Goal: Task Accomplishment & Management: Manage account settings

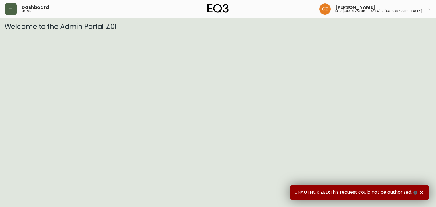
click at [14, 6] on button "button" at bounding box center [11, 9] width 13 height 13
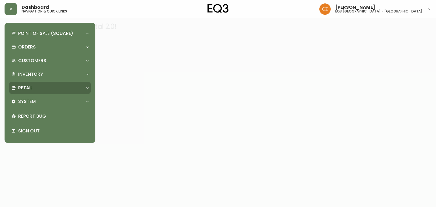
click at [24, 94] on div "Retail" at bounding box center [50, 88] width 82 height 13
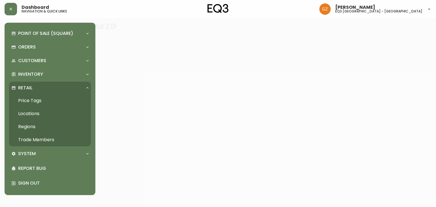
drag, startPoint x: 30, startPoint y: 141, endPoint x: 107, endPoint y: 129, distance: 77.7
click at [30, 141] on link "Trade Members" at bounding box center [50, 140] width 82 height 13
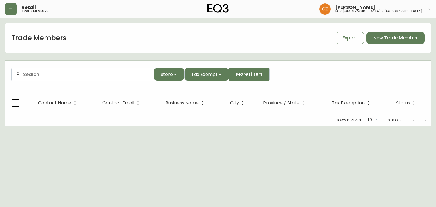
click at [58, 78] on div at bounding box center [83, 74] width 142 height 13
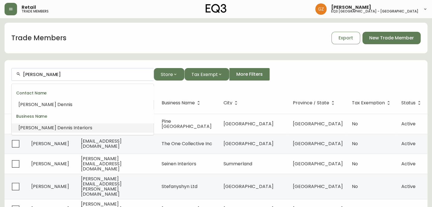
click at [39, 131] on li "[PERSON_NAME] is Interiors" at bounding box center [83, 128] width 142 height 10
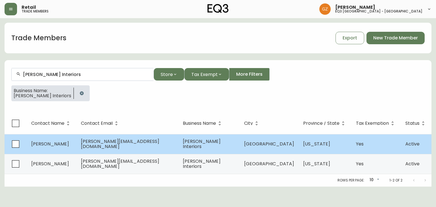
type input "[PERSON_NAME] Interiors"
click at [43, 143] on span "[PERSON_NAME]" at bounding box center [50, 144] width 38 height 7
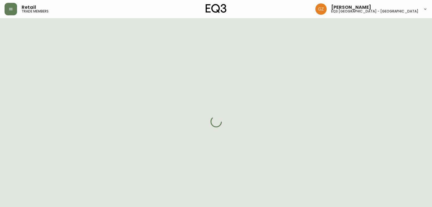
select select "FL"
select select "US"
select select "US_EN"
select select "Trade Show"
select select "Interior Designer"
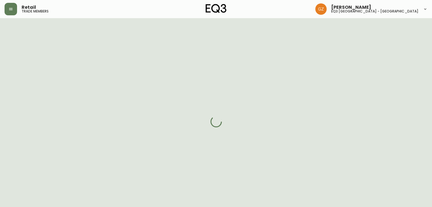
select select "cm48zha2033ze0170ss7kujjb"
select select "true"
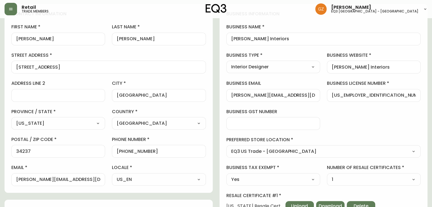
scroll to position [43, 0]
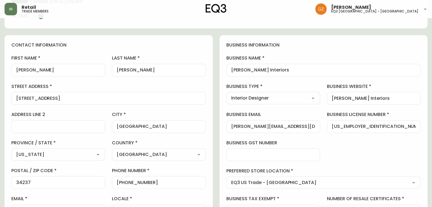
click at [380, 96] on input "[PERSON_NAME] Interiors" at bounding box center [374, 98] width 84 height 5
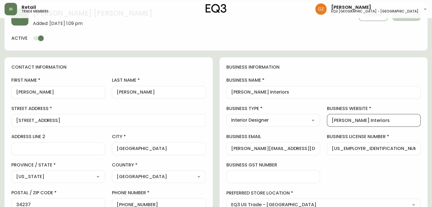
scroll to position [0, 0]
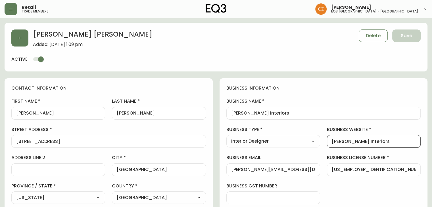
click at [58, 115] on input "[PERSON_NAME]" at bounding box center [58, 113] width 84 height 5
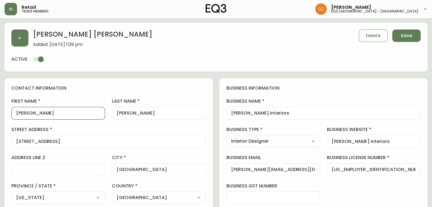
type input "[PERSON_NAME]"
click at [387, 139] on input "[PERSON_NAME] Interiors" at bounding box center [374, 141] width 84 height 5
click at [282, 201] on div at bounding box center [273, 198] width 94 height 13
type input "="
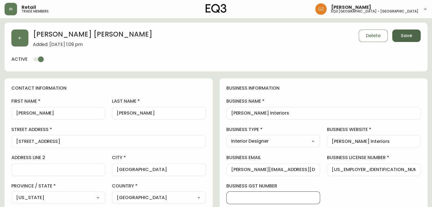
click at [401, 38] on span "Save" at bounding box center [406, 36] width 11 height 6
